Goal: Information Seeking & Learning: Learn about a topic

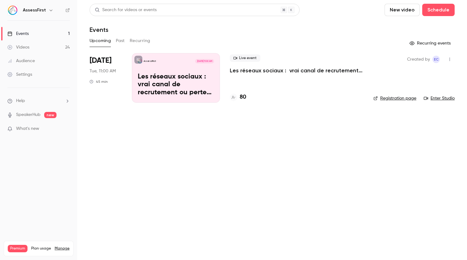
click at [118, 45] on button "Past" at bounding box center [120, 41] width 9 height 10
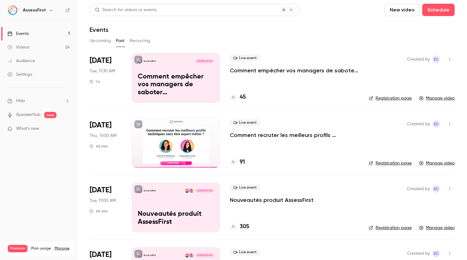
click at [40, 14] on div "AssessFirst" at bounding box center [38, 10] width 62 height 10
click at [43, 10] on h6 "AssessFirst" at bounding box center [34, 10] width 23 height 6
click at [47, 6] on button "button" at bounding box center [50, 9] width 7 height 7
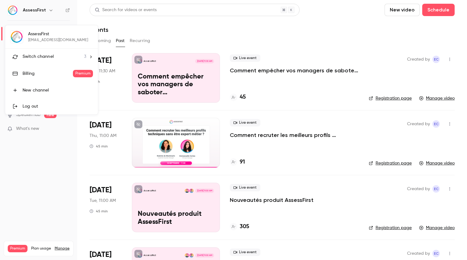
click at [46, 9] on div at bounding box center [233, 130] width 467 height 260
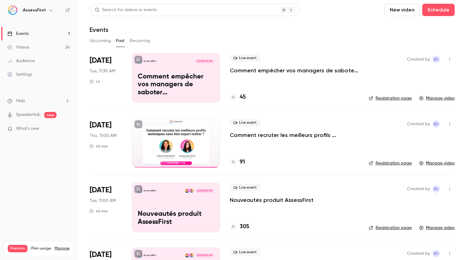
click at [48, 9] on icon "button" at bounding box center [50, 10] width 5 height 5
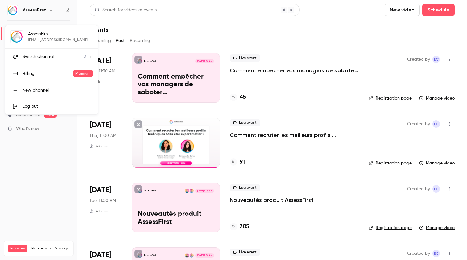
click at [65, 53] on li "Switch channel 3" at bounding box center [51, 56] width 93 height 16
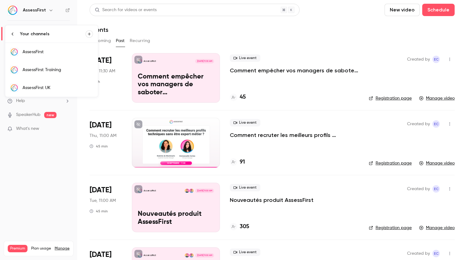
click at [45, 89] on div "AssessFirst UK" at bounding box center [58, 88] width 70 height 6
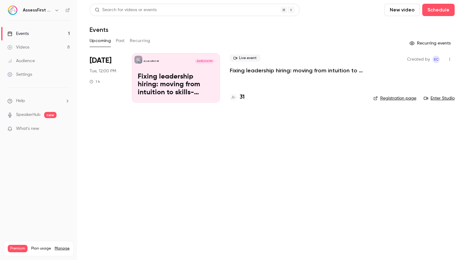
click at [121, 41] on button "Past" at bounding box center [120, 41] width 9 height 10
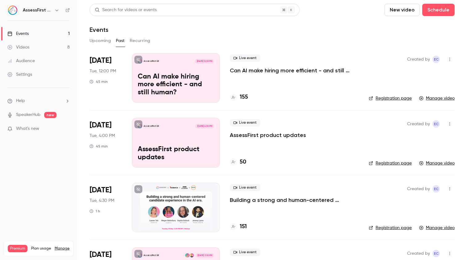
click at [250, 71] on p "Can AI make hiring more efficient - and still human?" at bounding box center [294, 70] width 129 height 7
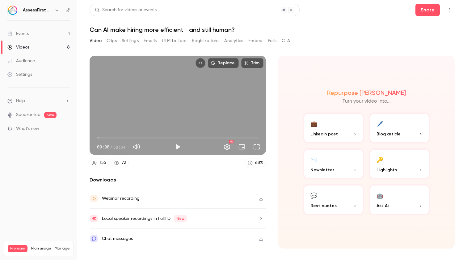
click at [227, 40] on button "Analytics" at bounding box center [233, 41] width 19 height 10
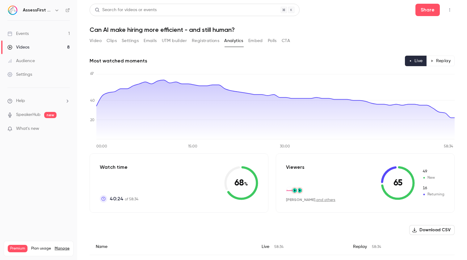
click at [130, 41] on button "Settings" at bounding box center [130, 41] width 17 height 10
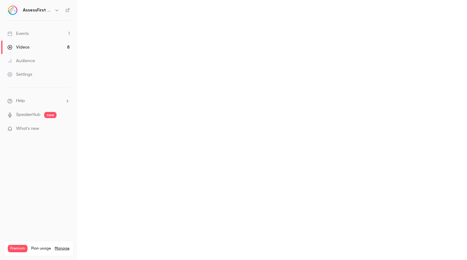
click at [130, 41] on main "Search for videos or events Share Can AI make hiring more efficient - and still…" at bounding box center [272, 130] width 390 height 260
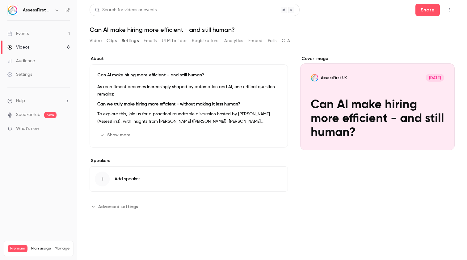
click at [149, 42] on button "Emails" at bounding box center [150, 41] width 13 height 10
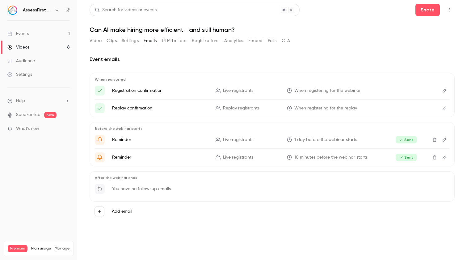
click at [221, 42] on div "Video Clips Settings Emails UTM builder Registrations Analytics Embed Polls CTA" at bounding box center [190, 41] width 200 height 10
click at [211, 41] on button "Registrations" at bounding box center [205, 41] width 27 height 10
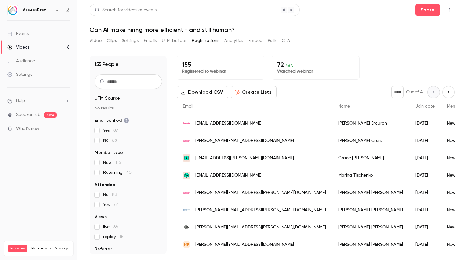
click at [270, 41] on button "Polls" at bounding box center [272, 41] width 9 height 10
